Goal: Task Accomplishment & Management: Manage account settings

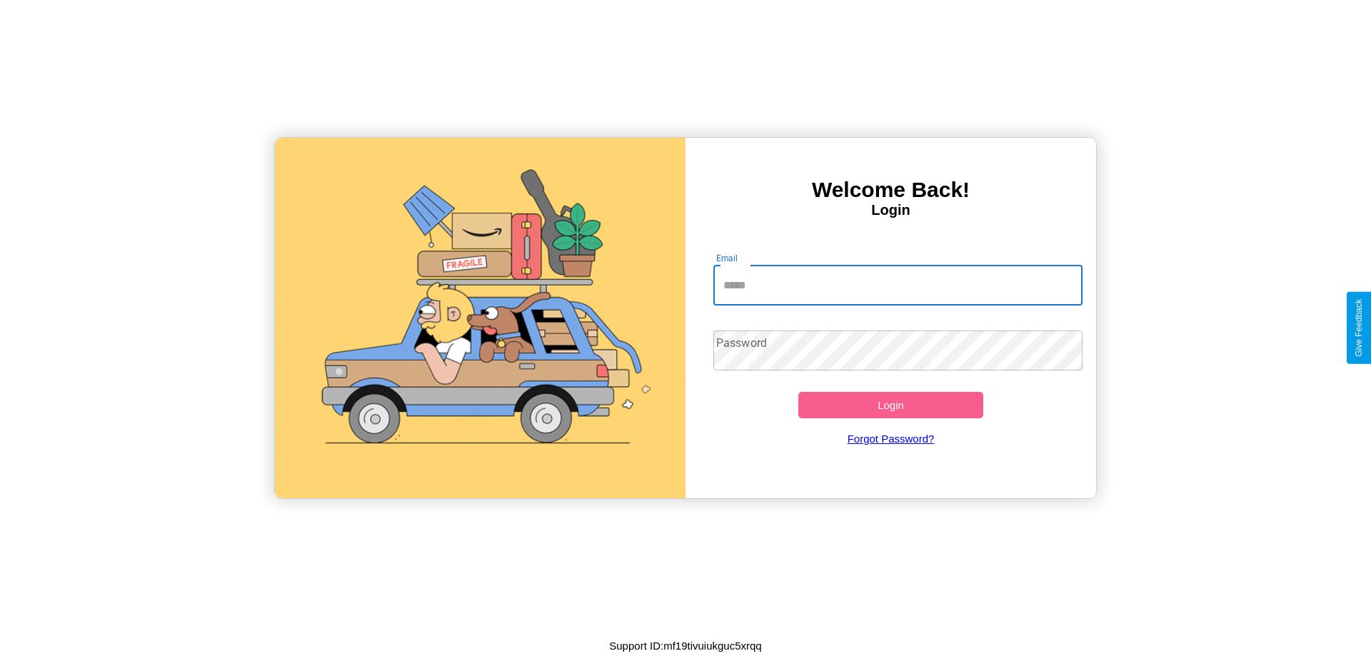
click at [898, 285] on input "Email" at bounding box center [899, 286] width 370 height 40
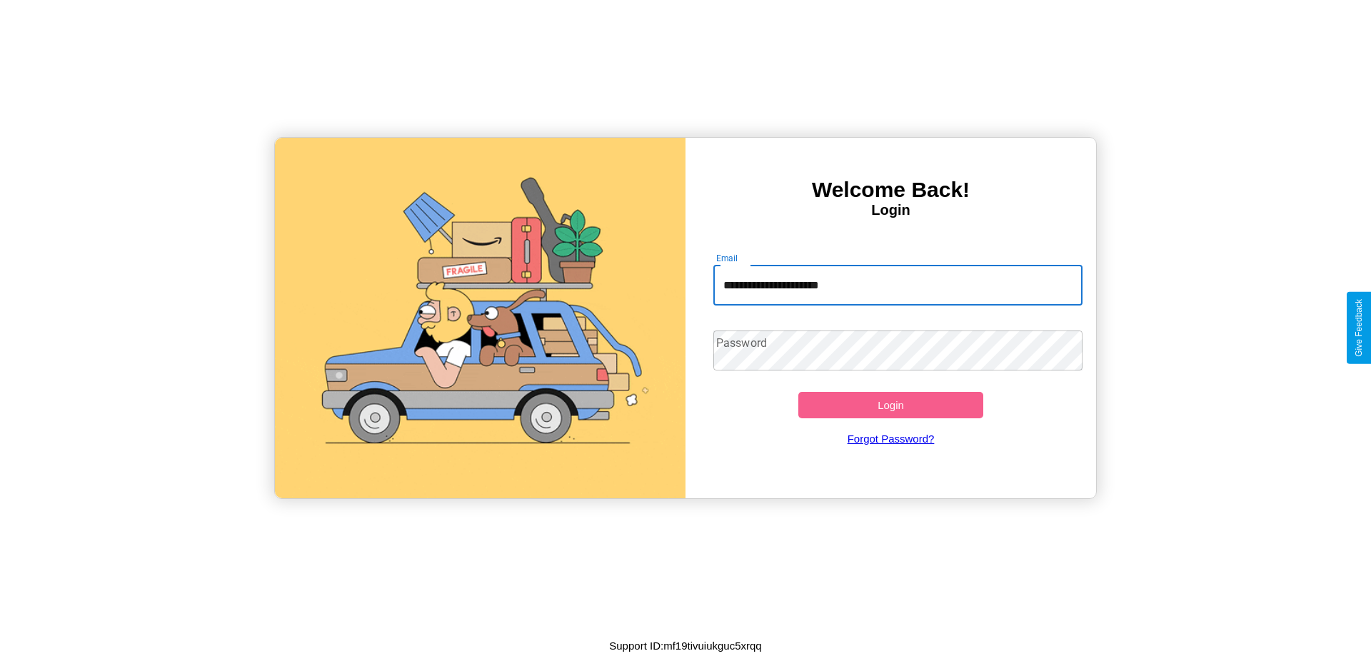
type input "**********"
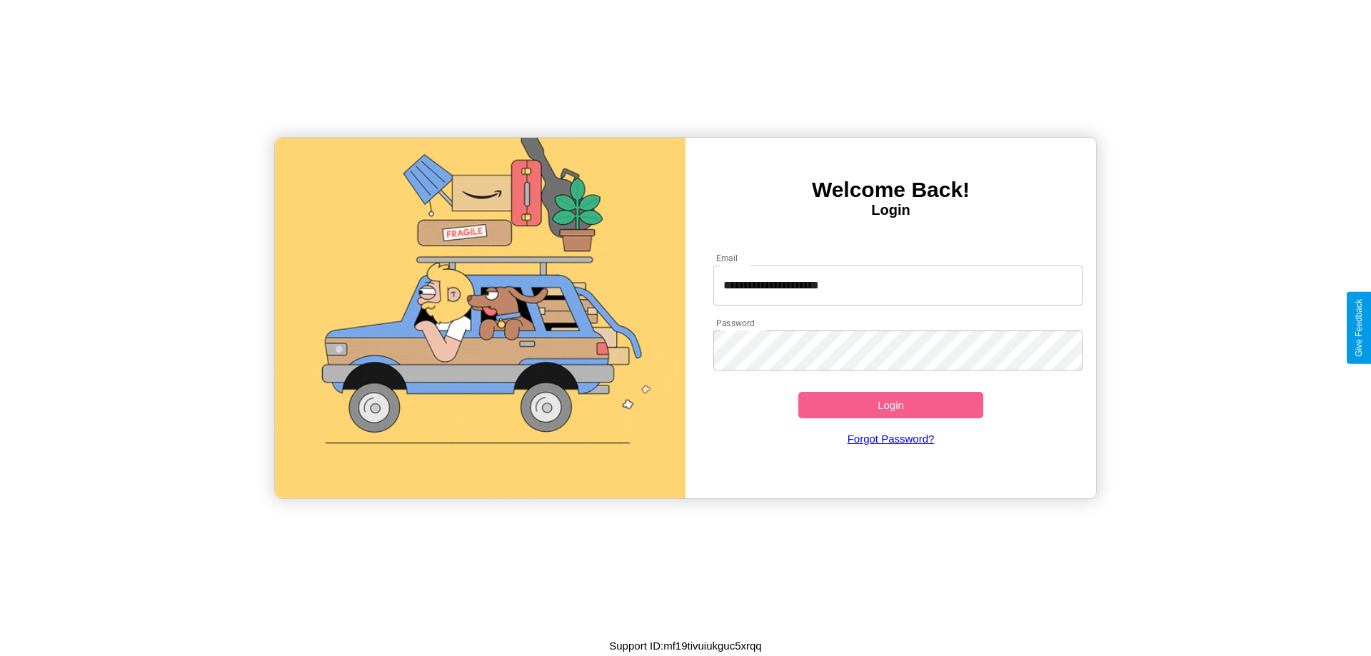
click at [891, 405] on button "Login" at bounding box center [891, 405] width 185 height 26
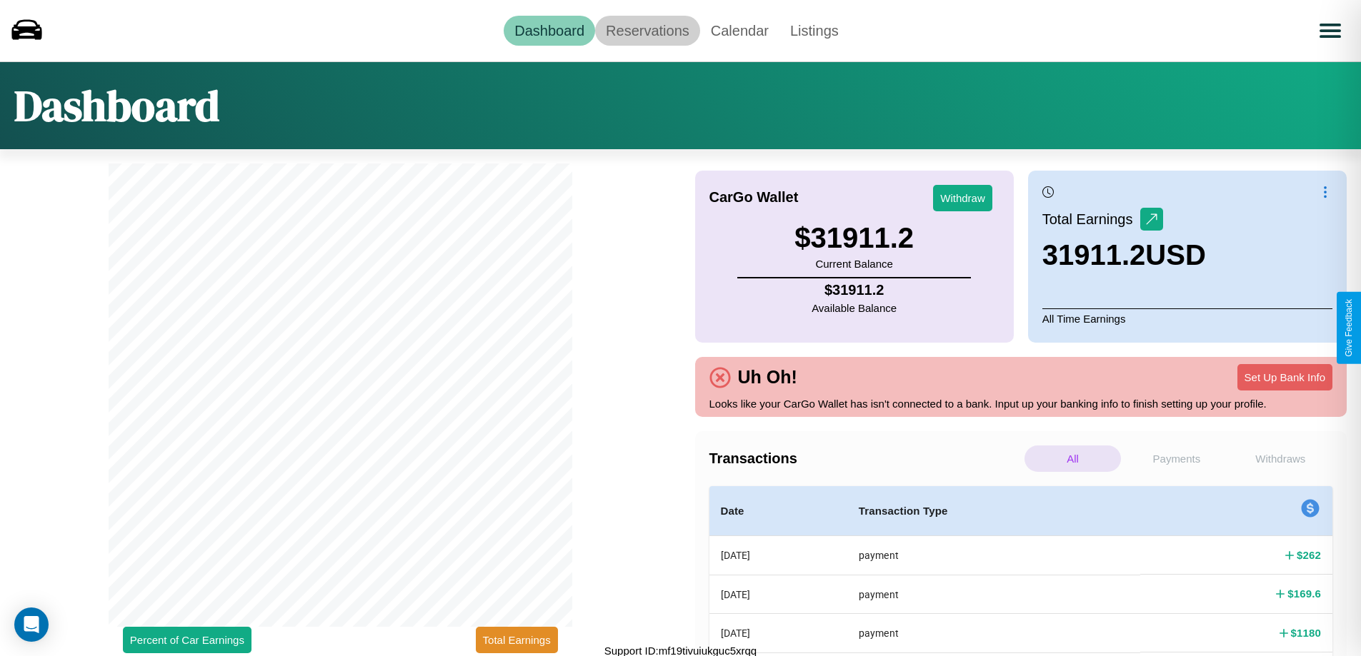
click at [647, 30] on link "Reservations" at bounding box center [647, 31] width 105 height 30
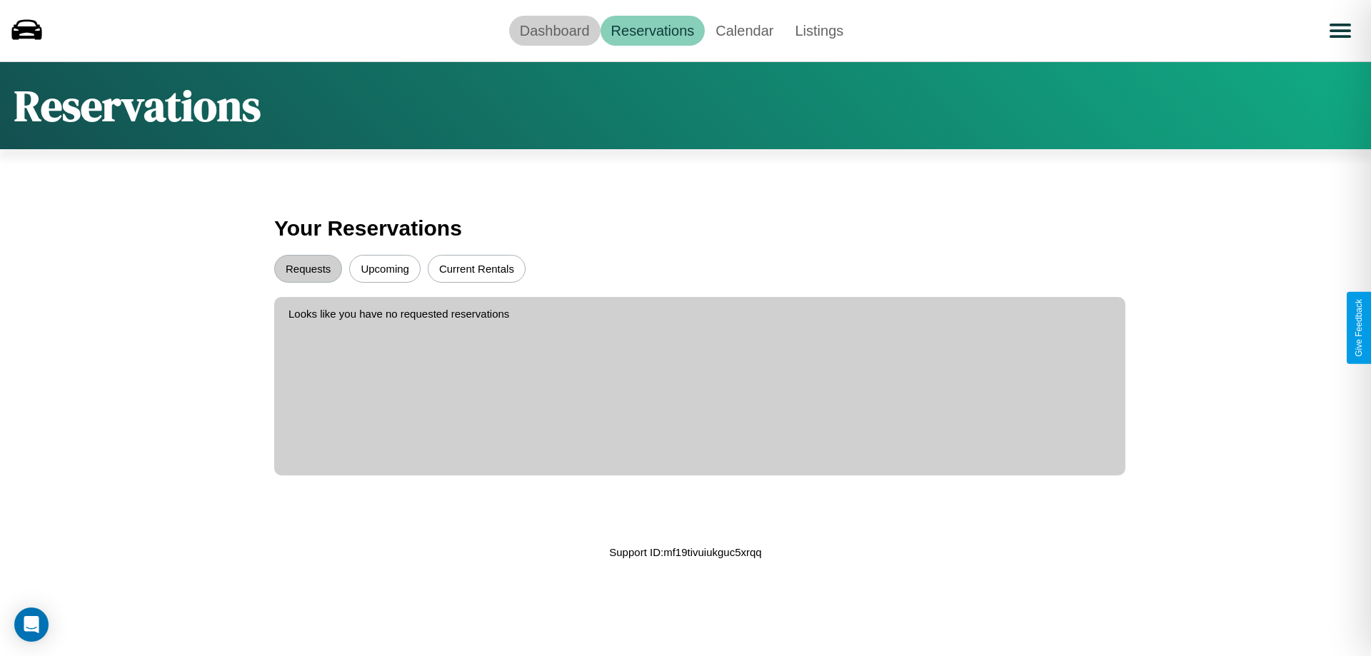
click at [554, 30] on link "Dashboard" at bounding box center [554, 31] width 91 height 30
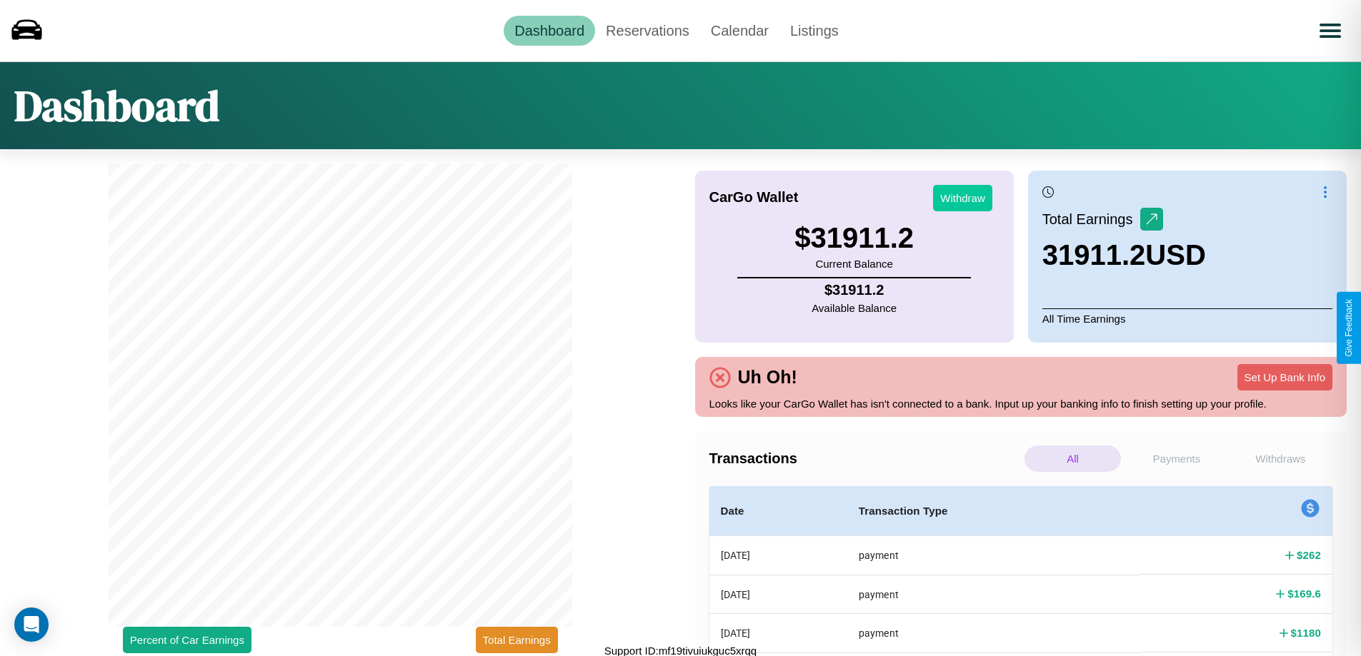
click at [962, 198] on button "Withdraw" at bounding box center [962, 198] width 59 height 26
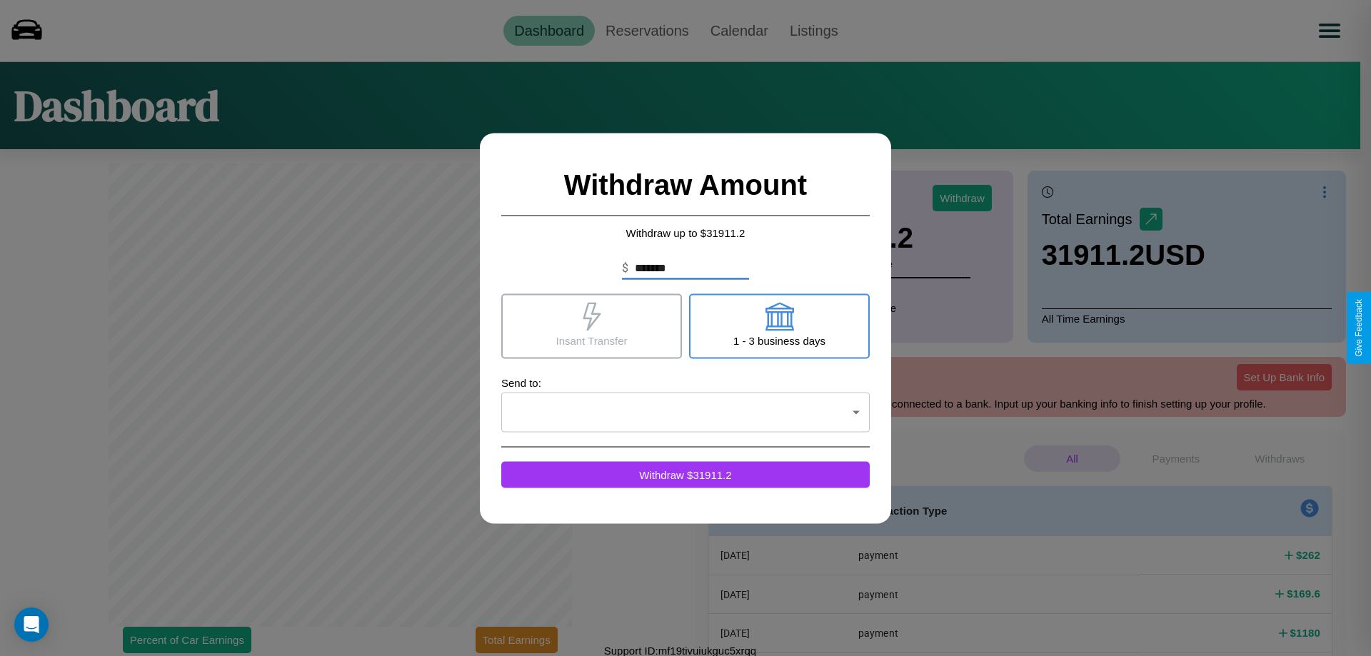
click at [779, 326] on icon at bounding box center [779, 316] width 29 height 29
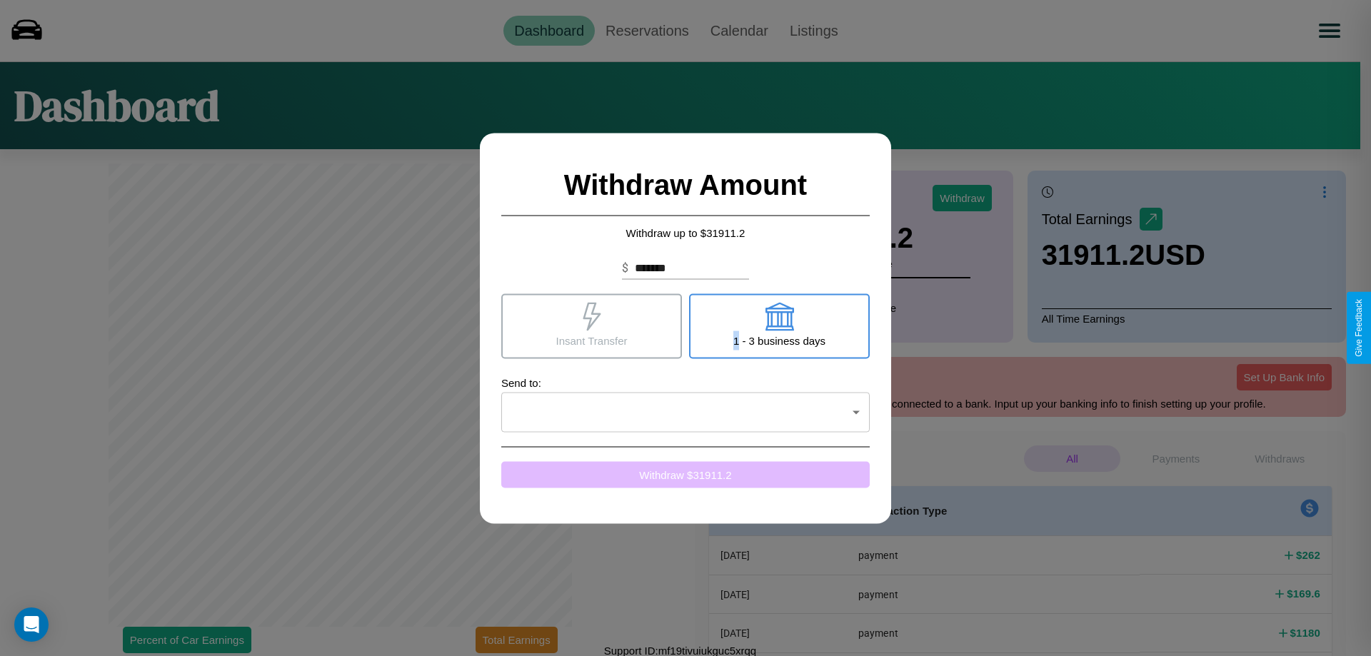
click at [686, 474] on button "Withdraw $ 31911.2" at bounding box center [685, 474] width 369 height 26
